Goal: Learn about a topic

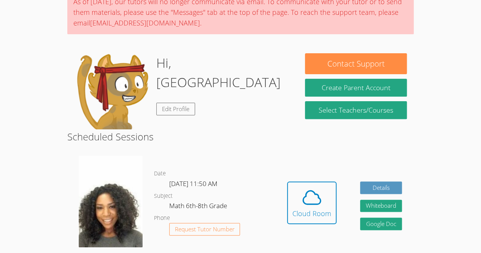
scroll to position [84, 0]
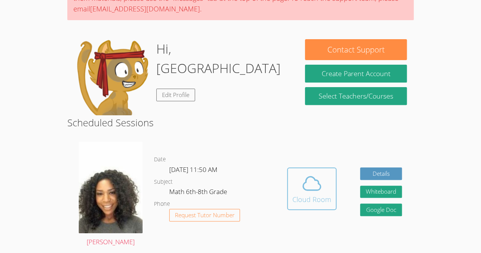
click at [307, 197] on div "Cloud Room" at bounding box center [312, 199] width 39 height 11
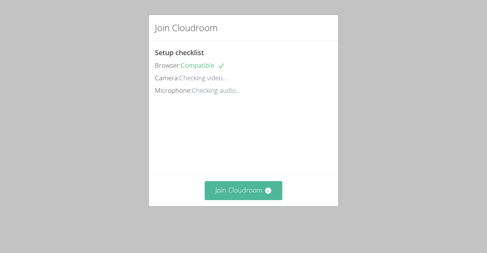
click at [225, 200] on button "Join Cloudroom" at bounding box center [244, 190] width 78 height 19
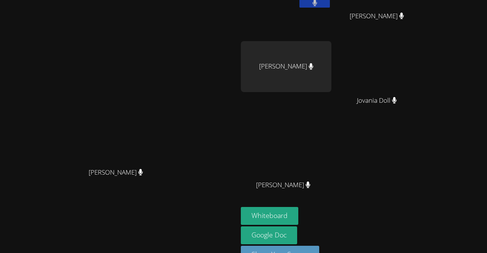
scroll to position [64, 0]
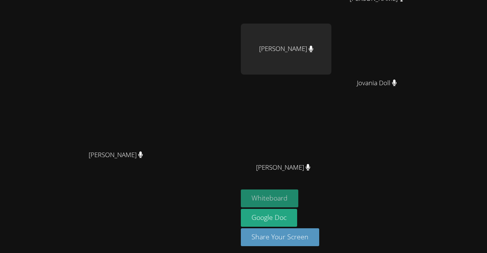
click at [298, 205] on button "Whiteboard" at bounding box center [269, 198] width 57 height 18
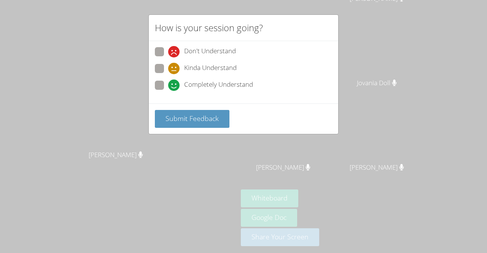
click at [155, 73] on label "Kinda Understand" at bounding box center [196, 69] width 82 height 10
click at [168, 70] on input "Kinda Understand" at bounding box center [171, 67] width 6 height 6
radio input "true"
click at [168, 57] on span at bounding box center [168, 57] width 0 height 0
click at [168, 53] on input "Don't Understand" at bounding box center [171, 50] width 6 height 6
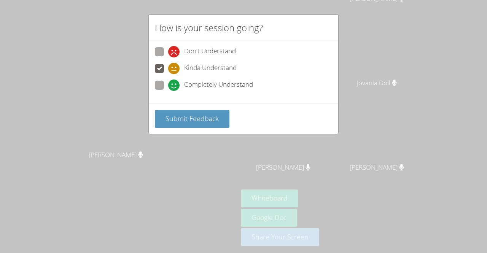
radio input "true"
click at [168, 74] on span at bounding box center [168, 74] width 0 height 0
click at [168, 65] on input "Kinda Understand" at bounding box center [171, 67] width 6 height 6
radio input "true"
click at [168, 91] on span at bounding box center [168, 91] width 0 height 0
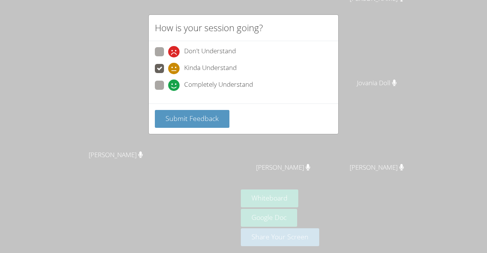
click at [168, 84] on input "Completely Understand" at bounding box center [171, 84] width 6 height 6
radio input "true"
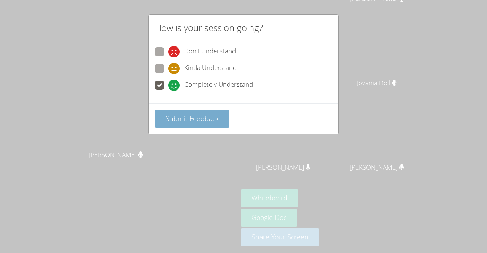
click at [181, 124] on button "Submit Feedback" at bounding box center [192, 119] width 75 height 18
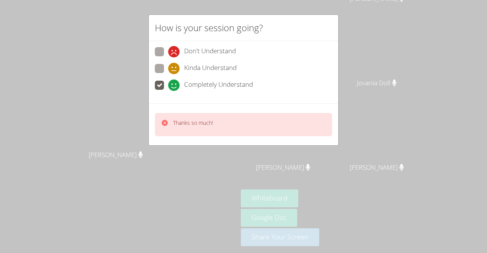
click at [164, 121] on icon at bounding box center [165, 123] width 8 height 8
click at [165, 120] on icon at bounding box center [165, 123] width 6 height 6
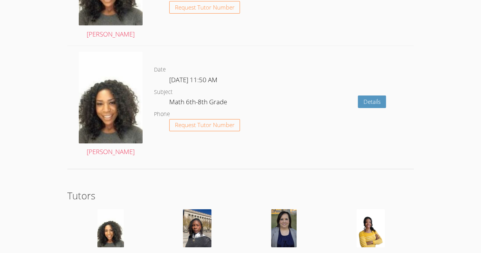
scroll to position [1306, 0]
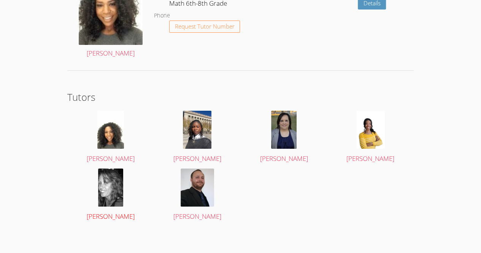
click at [98, 198] on img at bounding box center [110, 188] width 25 height 38
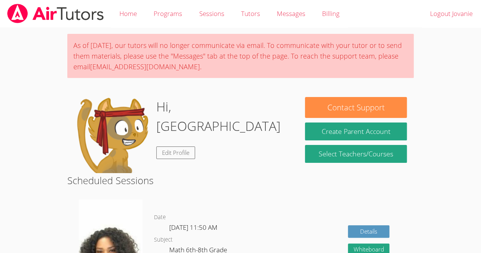
scroll to position [1306, 0]
